Goal: Task Accomplishment & Management: Manage account settings

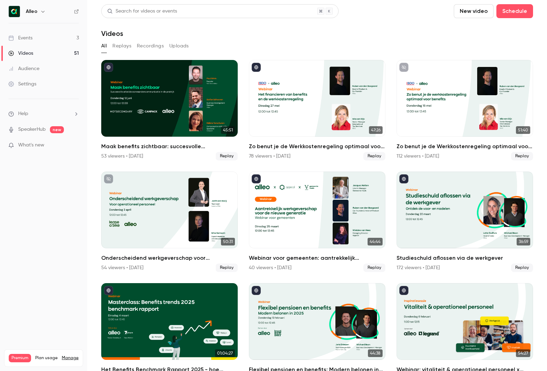
click at [64, 41] on link "Events 3" at bounding box center [43, 37] width 87 height 15
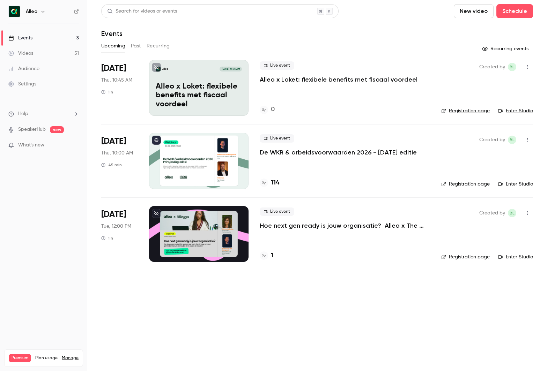
click at [274, 224] on p "Hoe next gen ready is jouw organisatie? Alleo x The Recharge Club" at bounding box center [345, 226] width 170 height 8
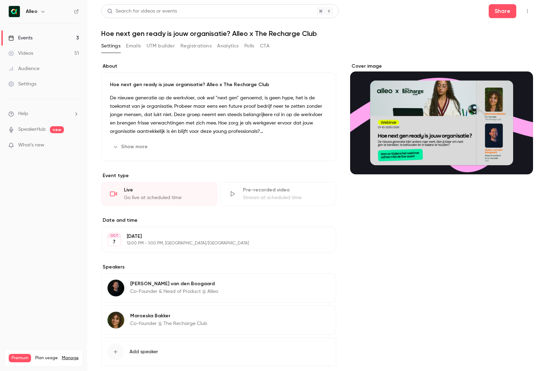
click at [137, 47] on button "Emails" at bounding box center [133, 45] width 15 height 11
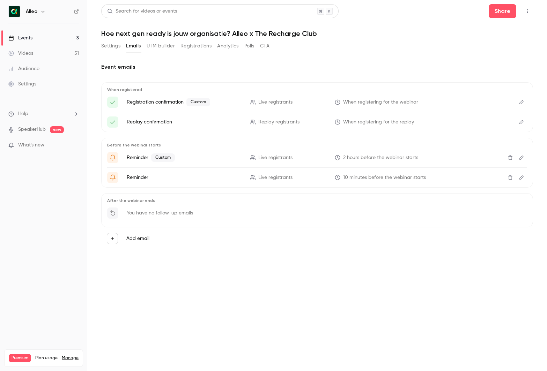
click at [521, 100] on icon "Edit" at bounding box center [521, 102] width 6 height 5
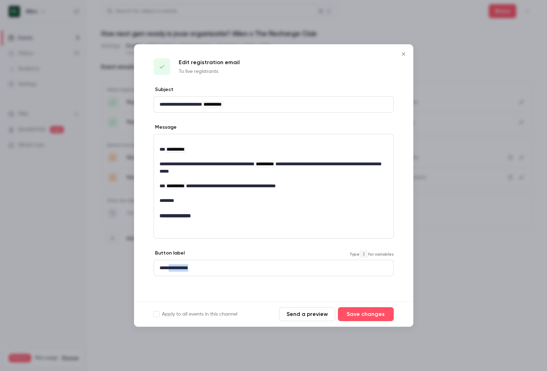
drag, startPoint x: 201, startPoint y: 266, endPoint x: 170, endPoint y: 269, distance: 31.8
click at [170, 269] on p "**********" at bounding box center [273, 267] width 228 height 7
click at [230, 162] on p "**********" at bounding box center [273, 167] width 228 height 15
drag, startPoint x: 246, startPoint y: 163, endPoint x: 274, endPoint y: 162, distance: 27.2
click at [274, 162] on p "**********" at bounding box center [273, 167] width 228 height 15
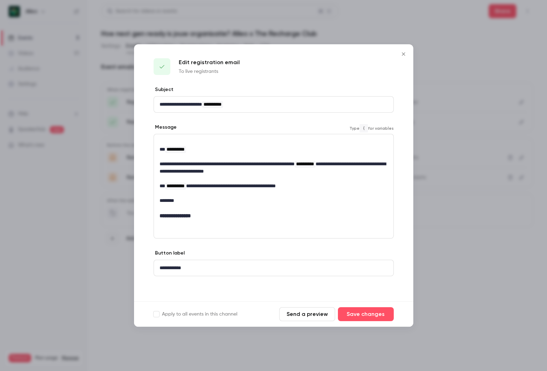
click at [313, 191] on p "editor" at bounding box center [273, 193] width 228 height 7
click at [374, 314] on button "Save changes" at bounding box center [366, 314] width 56 height 14
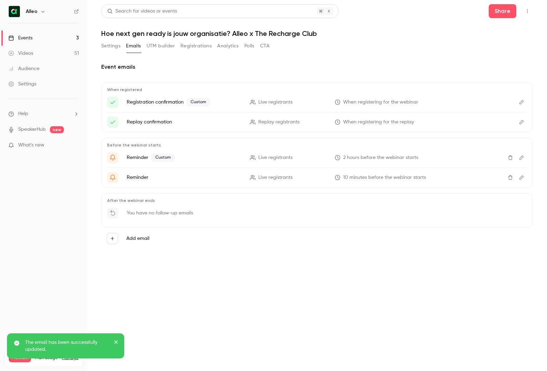
click at [45, 37] on link "Events 3" at bounding box center [43, 37] width 87 height 15
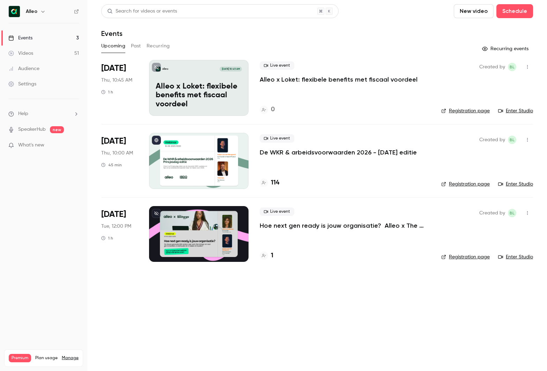
click at [60, 41] on link "Events 3" at bounding box center [43, 37] width 87 height 15
click at [52, 40] on link "Events 3" at bounding box center [43, 37] width 87 height 15
click at [52, 34] on link "Events 3" at bounding box center [43, 37] width 87 height 15
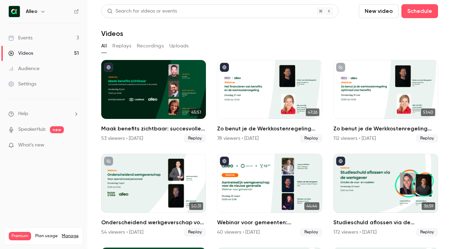
click at [29, 32] on link "Events 3" at bounding box center [43, 37] width 87 height 15
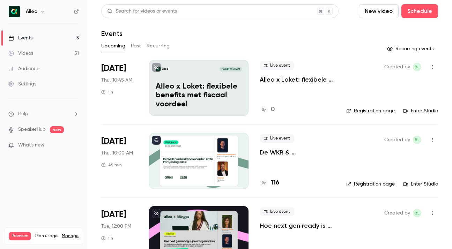
scroll to position [25, 0]
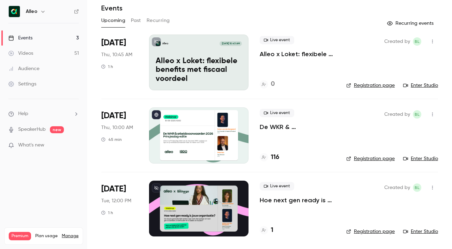
click at [272, 125] on p "De WKR & arbeidsvoorwaarden 2026 - [DATE] editie" at bounding box center [297, 127] width 75 height 8
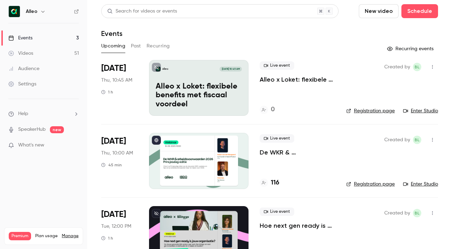
scroll to position [25, 0]
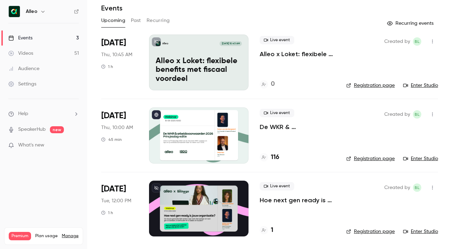
click at [290, 203] on p "Hoe next gen ready is jouw organisatie? Alleo x The Recharge Club" at bounding box center [297, 200] width 75 height 8
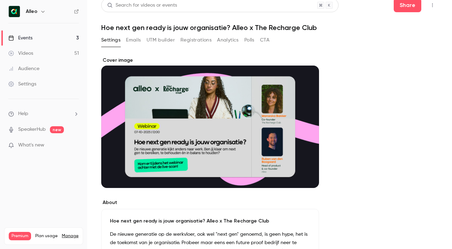
scroll to position [1, 0]
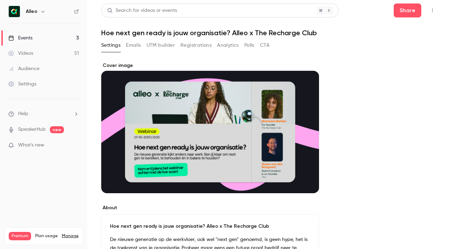
click at [202, 42] on button "Registrations" at bounding box center [195, 45] width 31 height 11
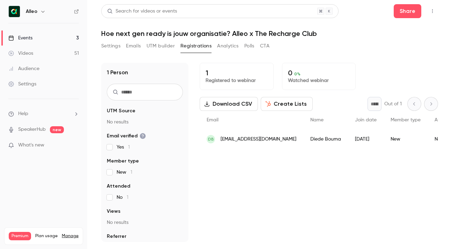
click at [112, 44] on button "Settings" at bounding box center [110, 45] width 19 height 11
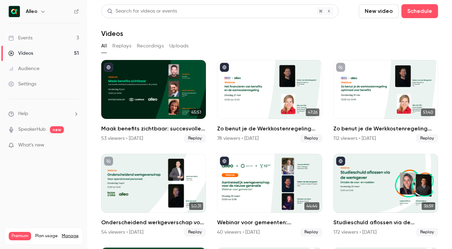
click at [21, 40] on div "Events" at bounding box center [20, 38] width 24 height 7
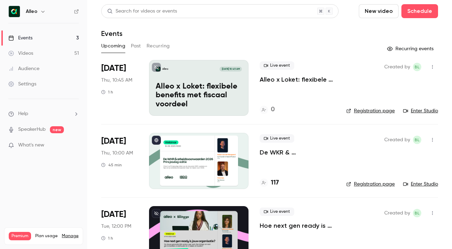
click at [273, 157] on div "Live event De WKR & arbeidsvoorwaarden 2026 - Prinsjesdag editie 117" at bounding box center [297, 161] width 75 height 56
click at [272, 153] on p "De WKR & arbeidsvoorwaarden 2026 - [DATE] editie" at bounding box center [297, 152] width 75 height 8
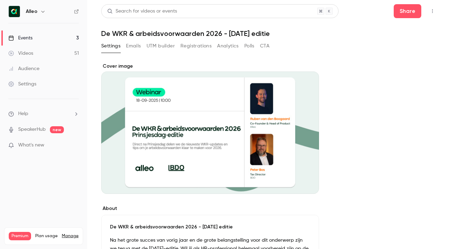
drag, startPoint x: 226, startPoint y: 32, endPoint x: 288, endPoint y: 36, distance: 61.8
click at [288, 36] on h1 "De WKR & arbeidsvoorwaarden 2026 - [DATE] editie" at bounding box center [269, 33] width 337 height 8
copy h1 "Prinsjesdag editie"
click at [66, 36] on link "Events 3" at bounding box center [43, 37] width 87 height 15
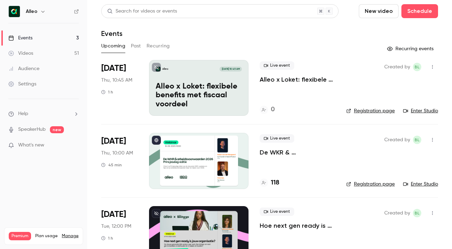
scroll to position [25, 0]
